Goal: Find contact information: Find contact information

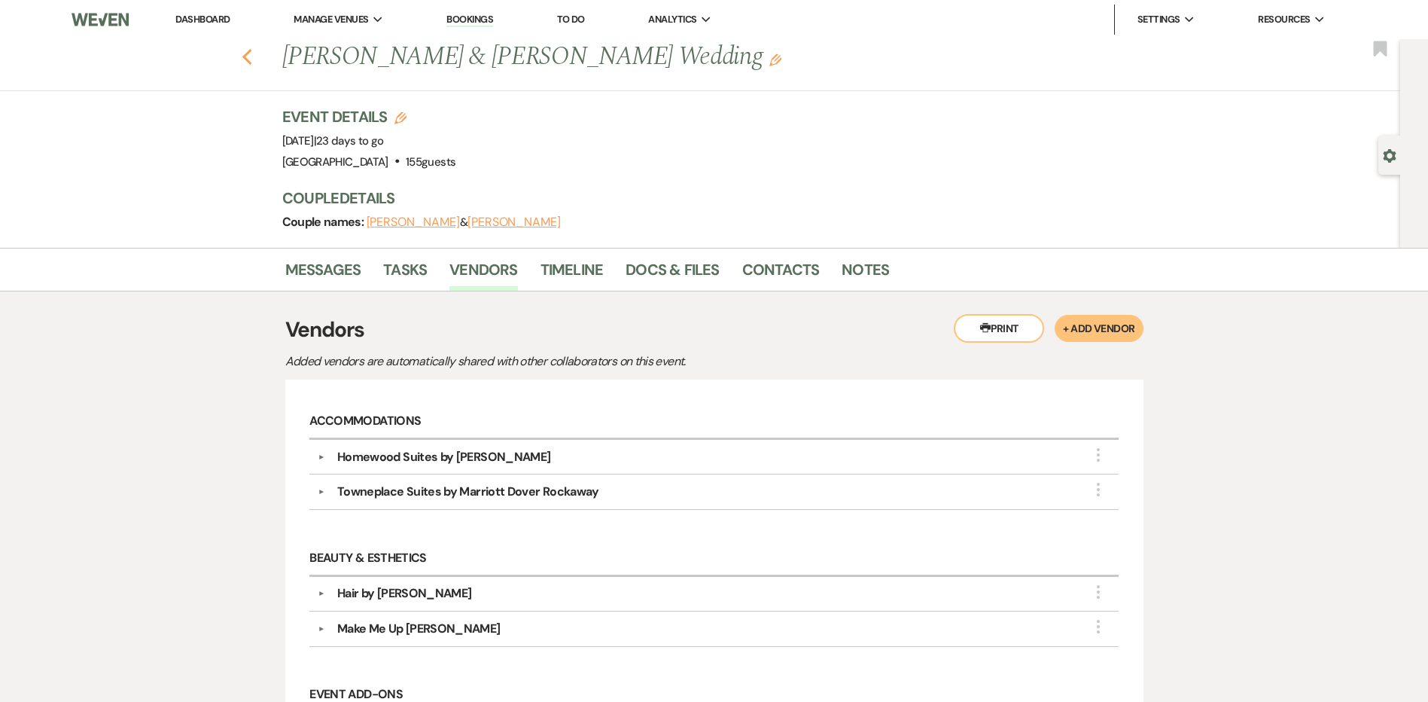
click at [253, 55] on icon "Previous" at bounding box center [247, 57] width 11 height 18
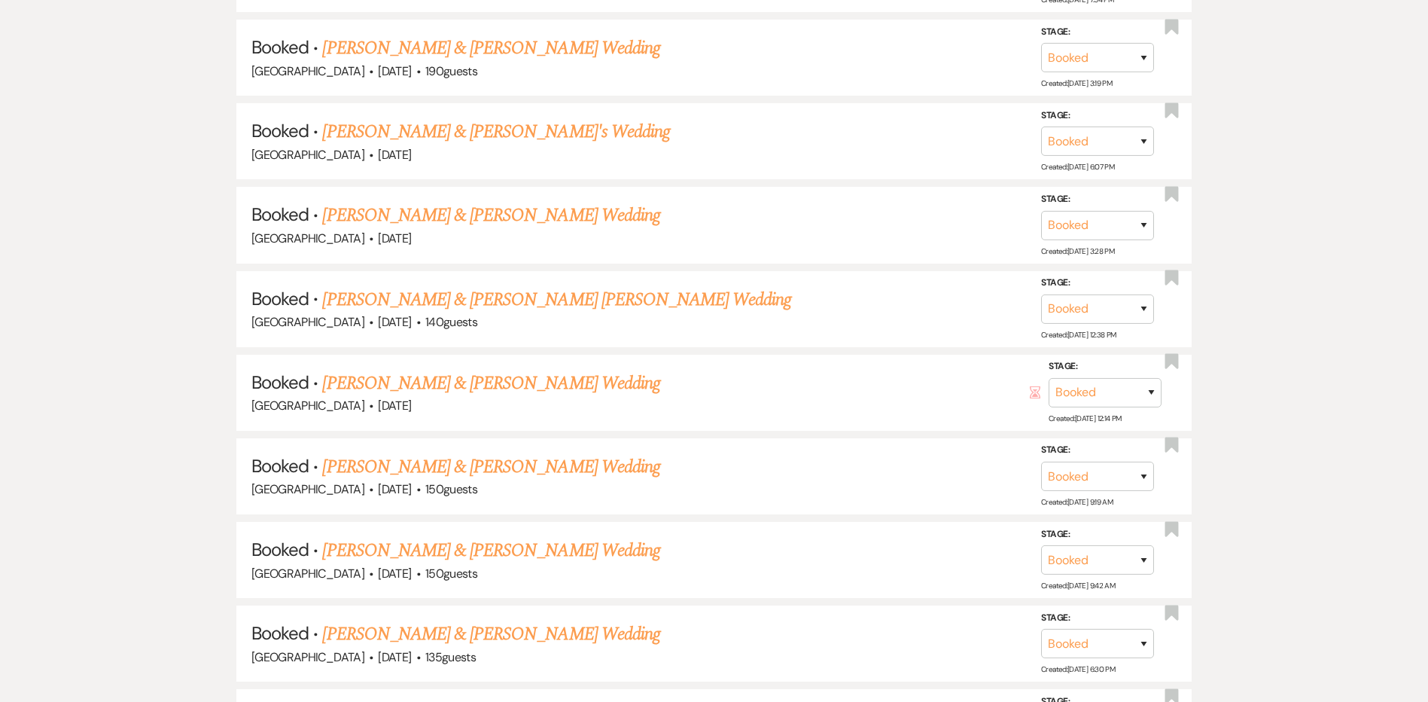
scroll to position [1657, 0]
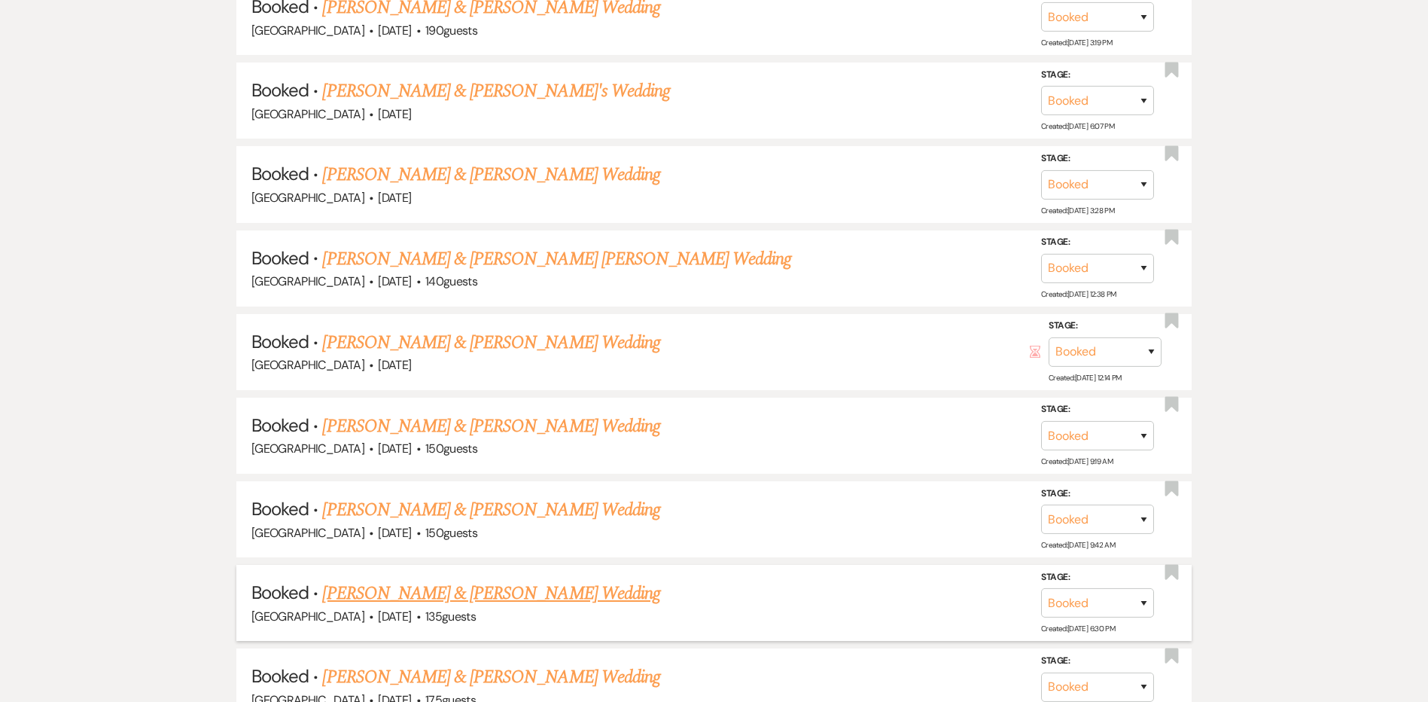
click at [355, 596] on link "Juliana Mendez & Bruno Mendez's Wedding" at bounding box center [490, 593] width 337 height 27
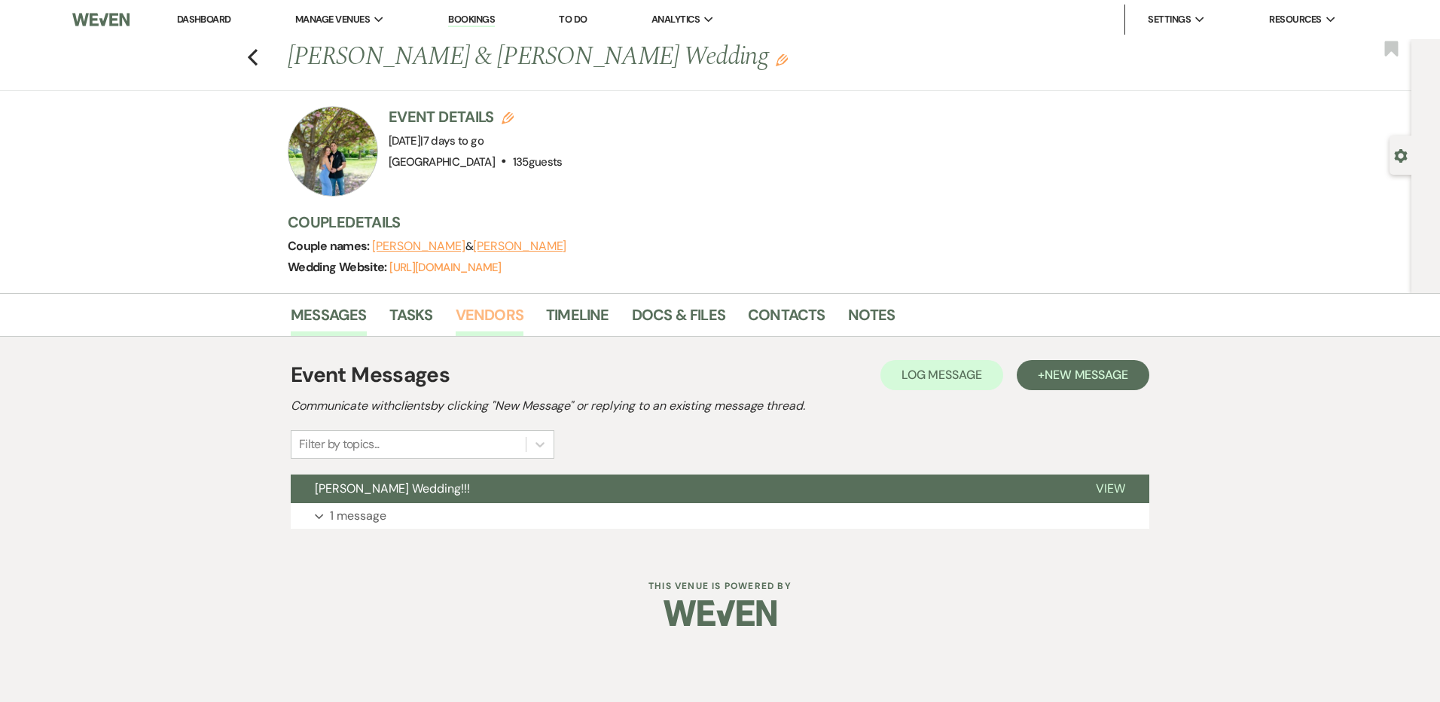
click at [475, 312] on link "Vendors" at bounding box center [490, 319] width 68 height 33
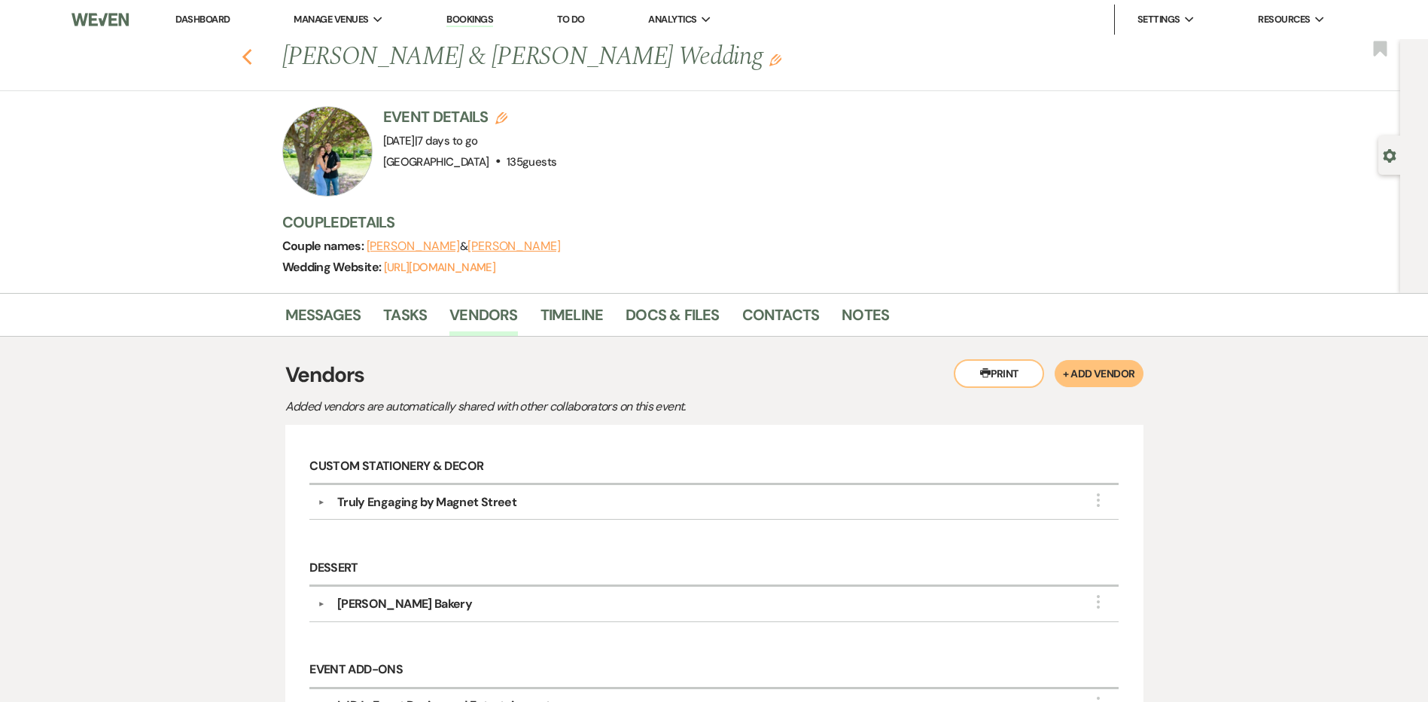
click at [248, 55] on icon "Previous" at bounding box center [247, 57] width 11 height 18
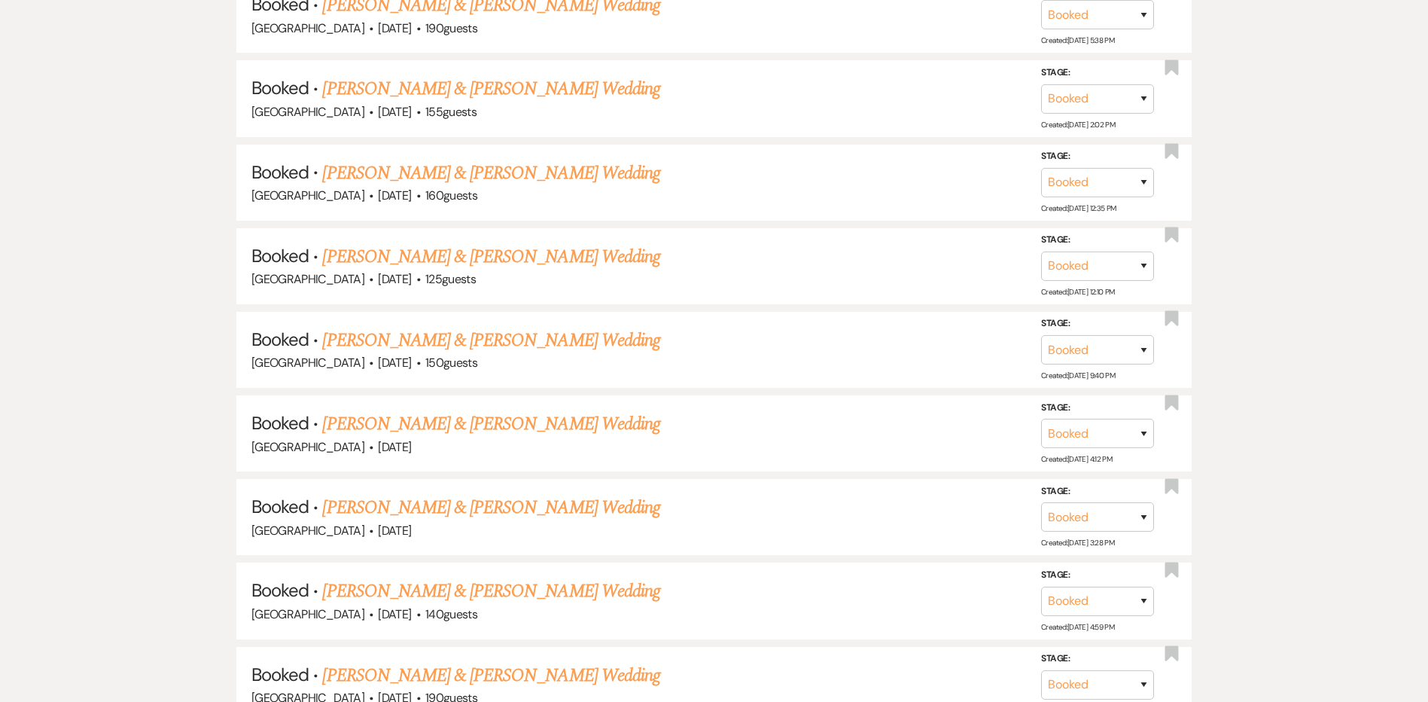
scroll to position [3388, 0]
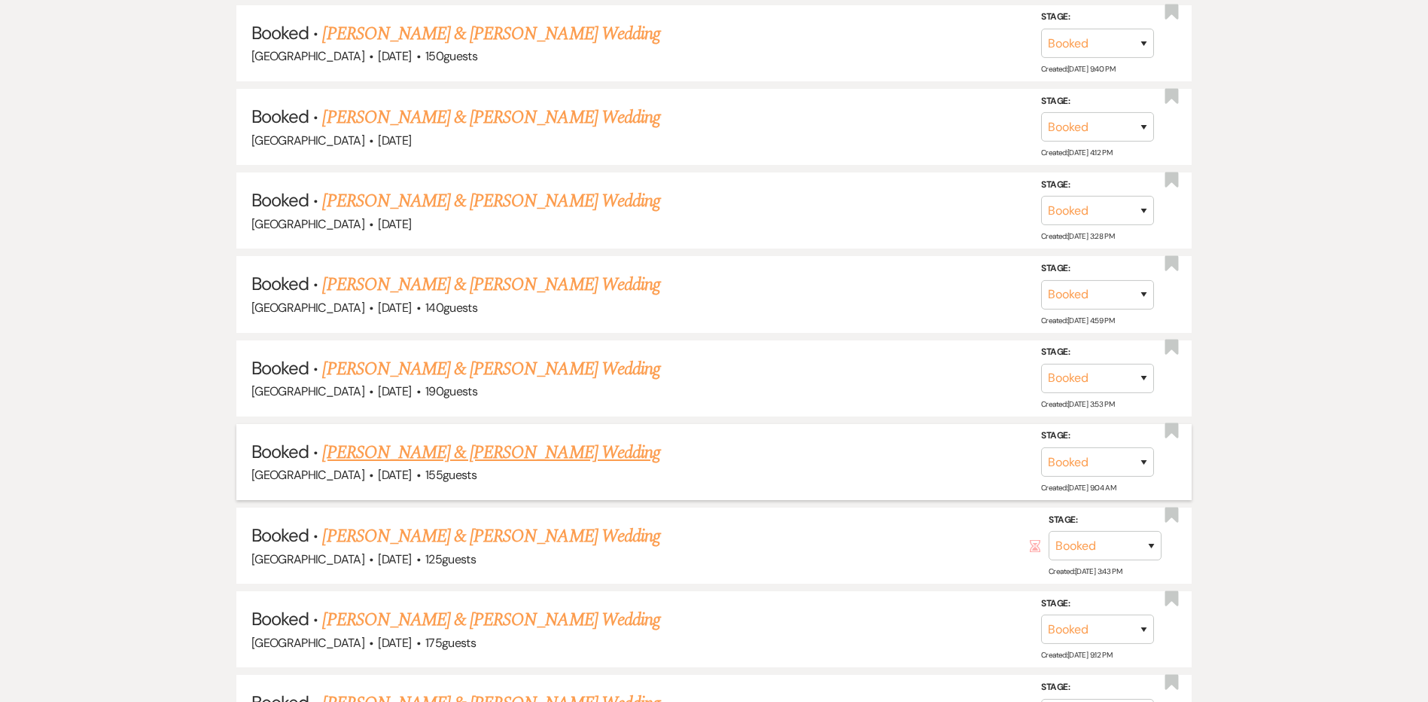
click at [433, 457] on link "[PERSON_NAME] & [PERSON_NAME] Wedding" at bounding box center [490, 452] width 337 height 27
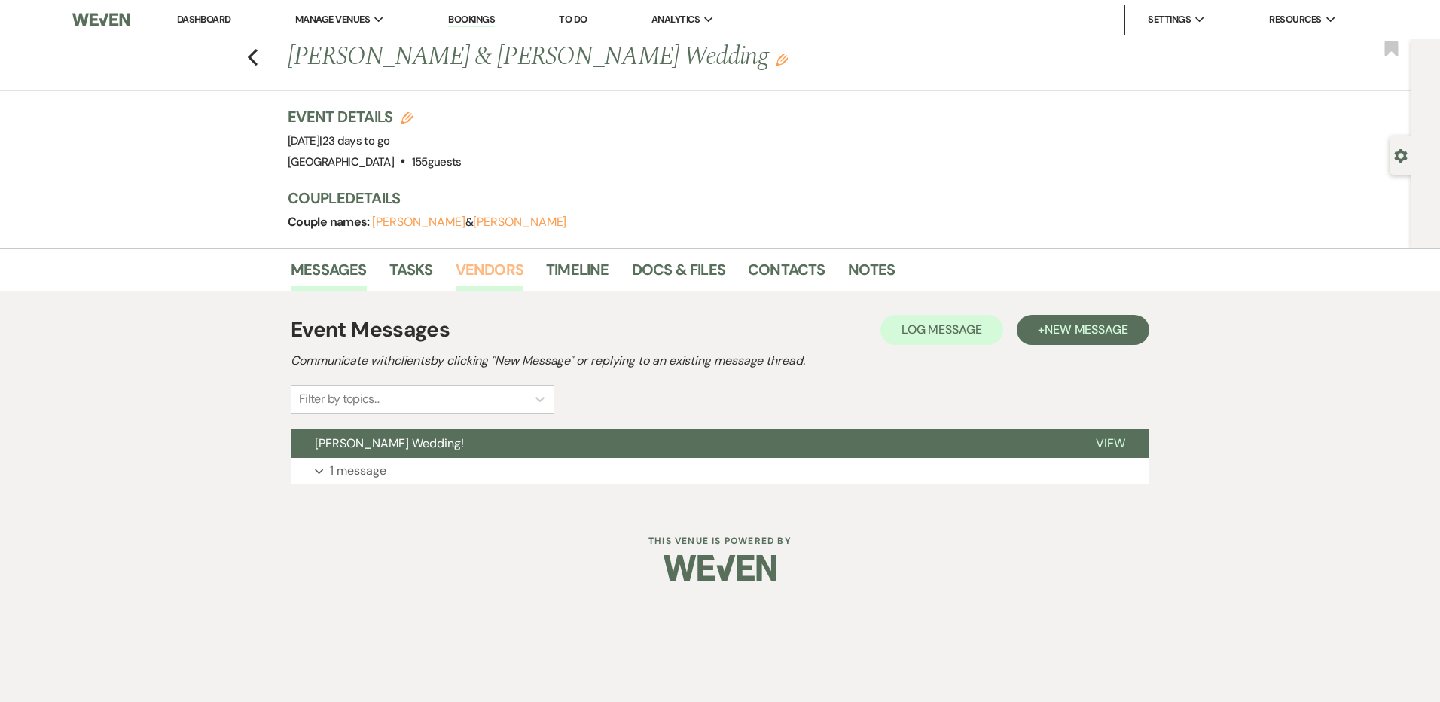
click at [501, 270] on link "Vendors" at bounding box center [490, 274] width 68 height 33
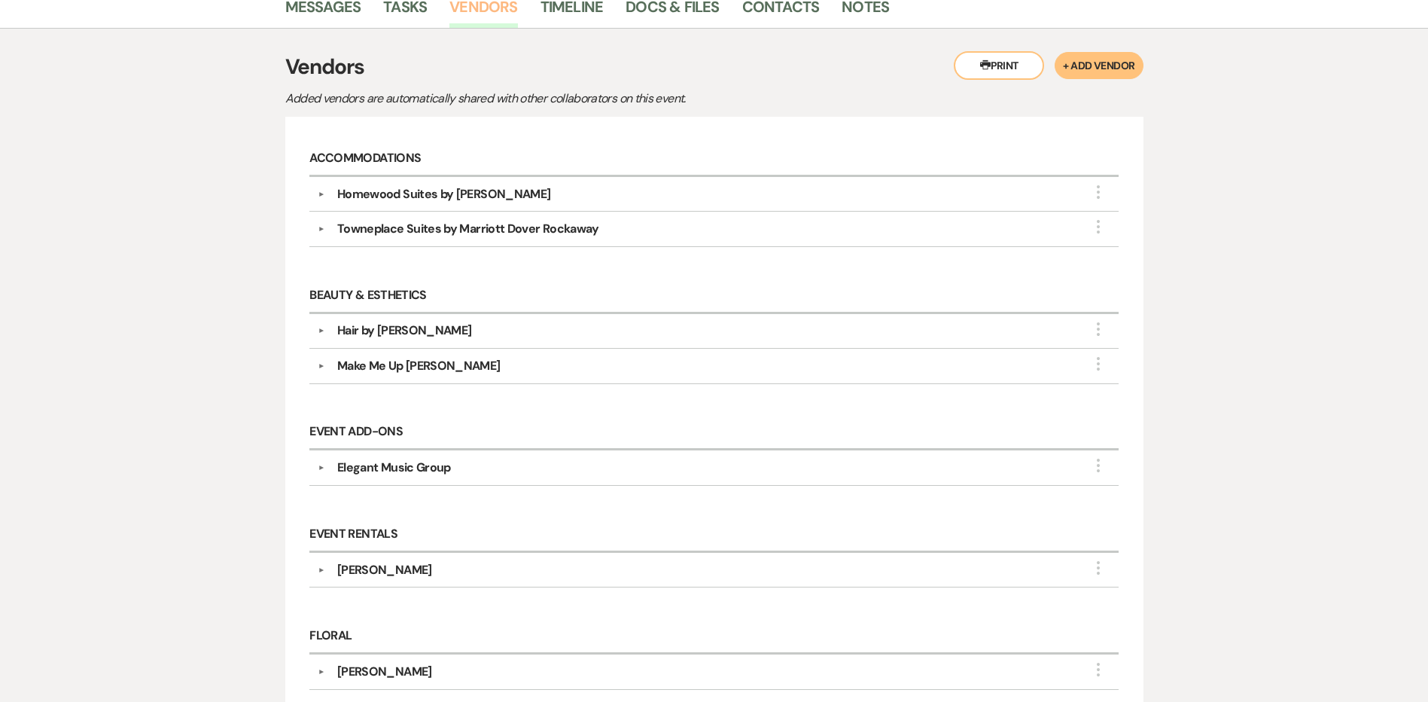
scroll to position [301, 0]
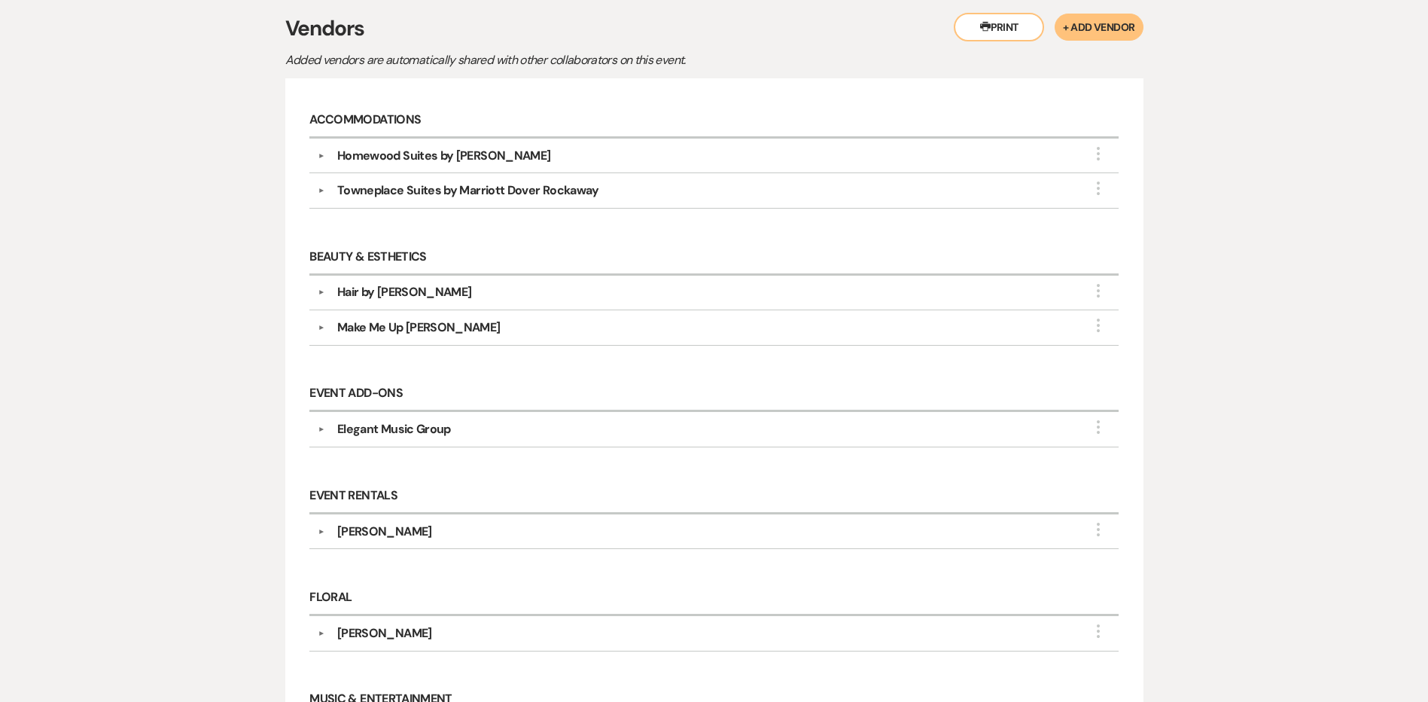
click at [334, 328] on div "Make Me Up [PERSON_NAME]" at bounding box center [717, 328] width 785 height 18
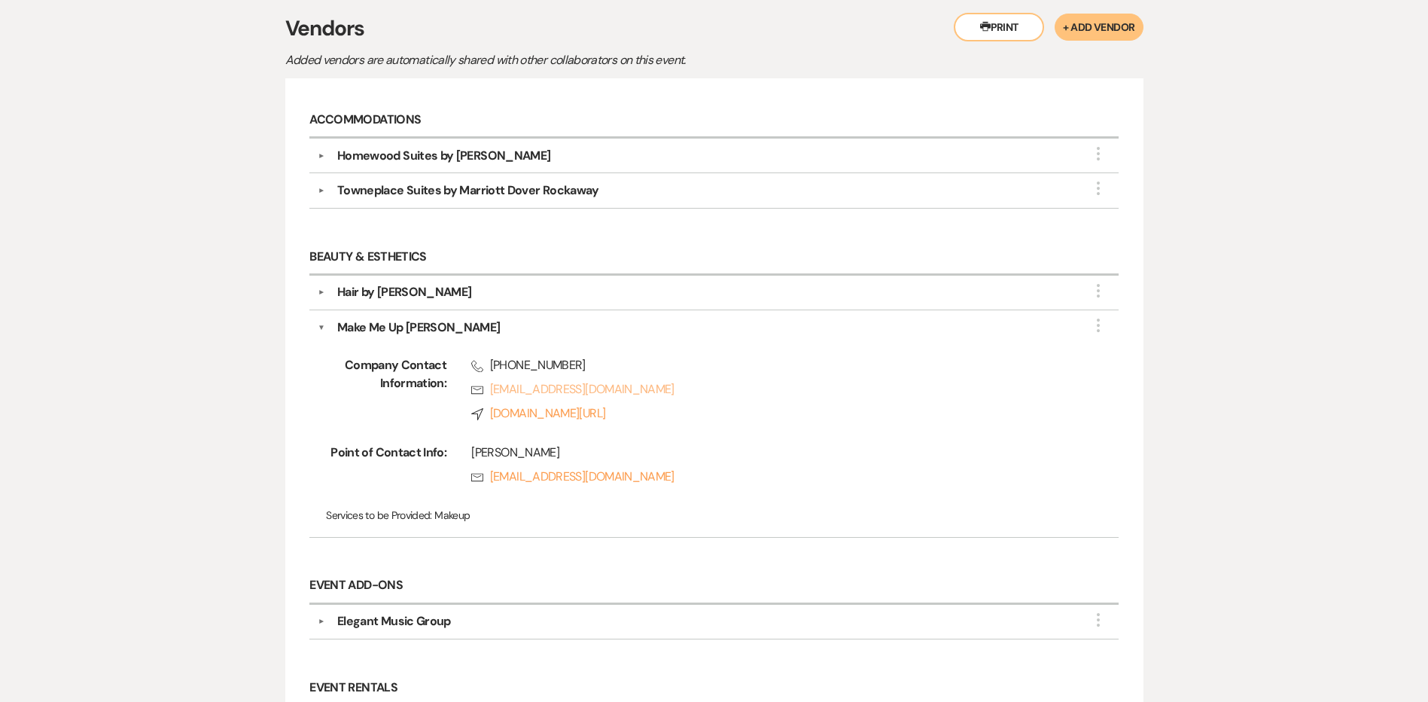
click at [563, 389] on link "Rsvp makemeupeva@gmail.com" at bounding box center [770, 389] width 599 height 18
click at [1250, 104] on div "Messages Tasks Vendors Timeline Docs & Files Contacts Notes Printer Print + Add…" at bounding box center [714, 638] width 1428 height 1383
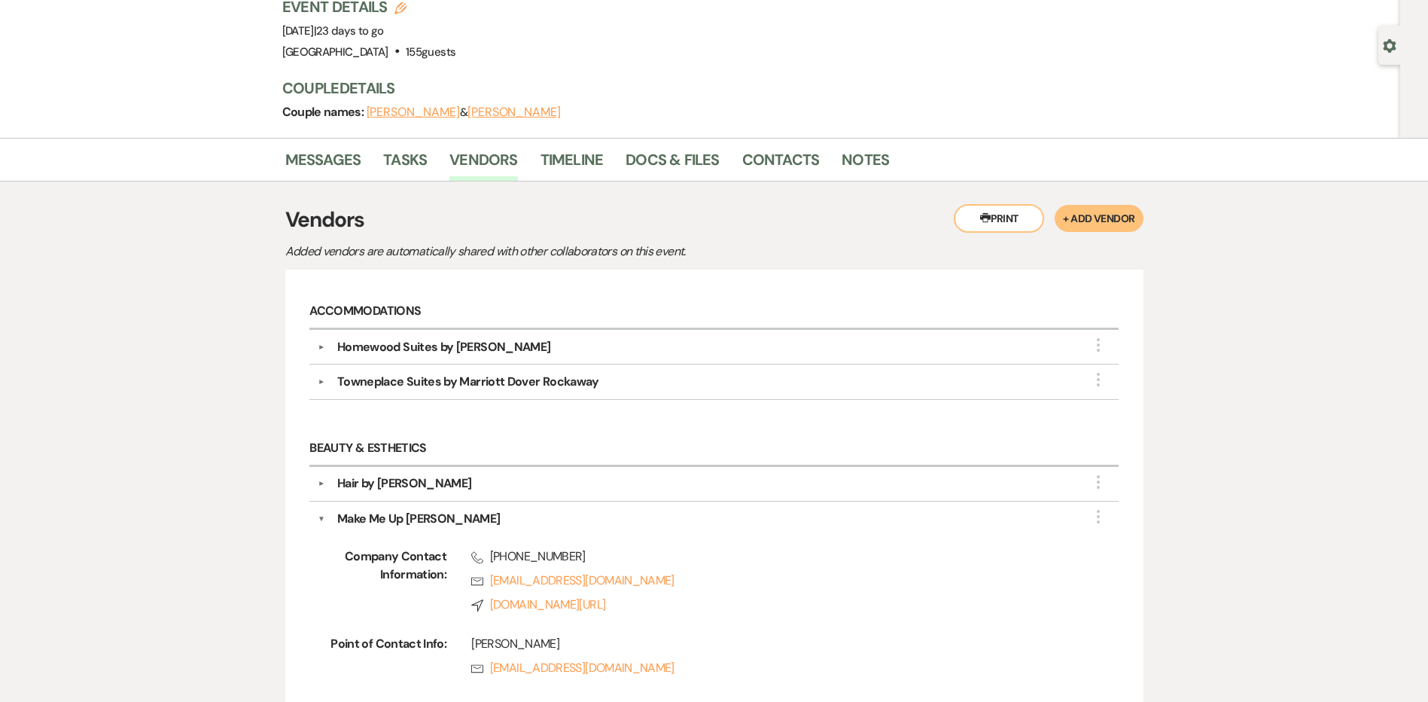
scroll to position [0, 0]
